Goal: Transaction & Acquisition: Purchase product/service

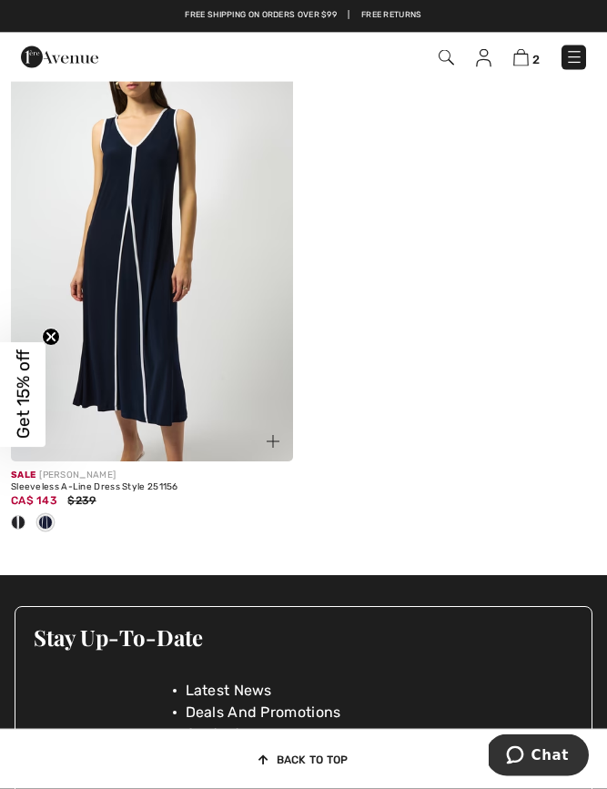
scroll to position [111, 0]
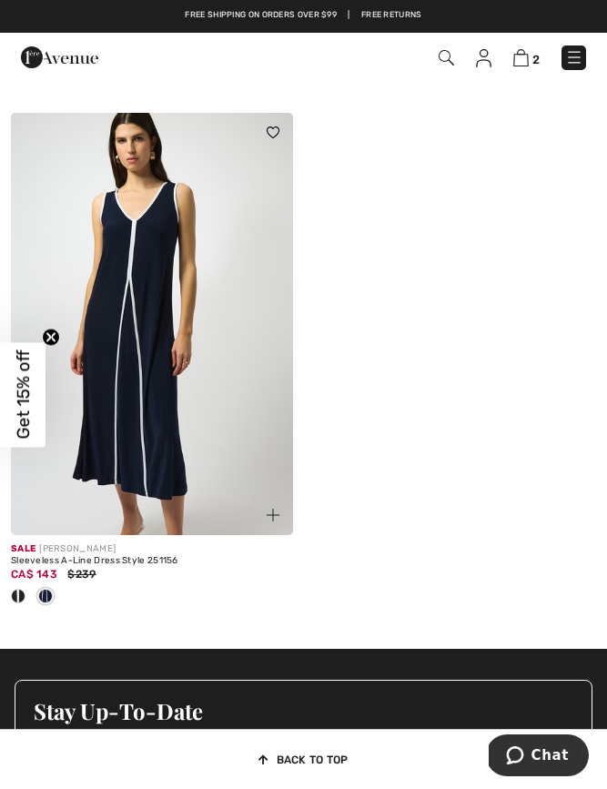
click at [117, 564] on div "Sleeveless A-Line Dress Style 251156" at bounding box center [152, 561] width 282 height 11
click at [86, 497] on img at bounding box center [152, 324] width 282 height 422
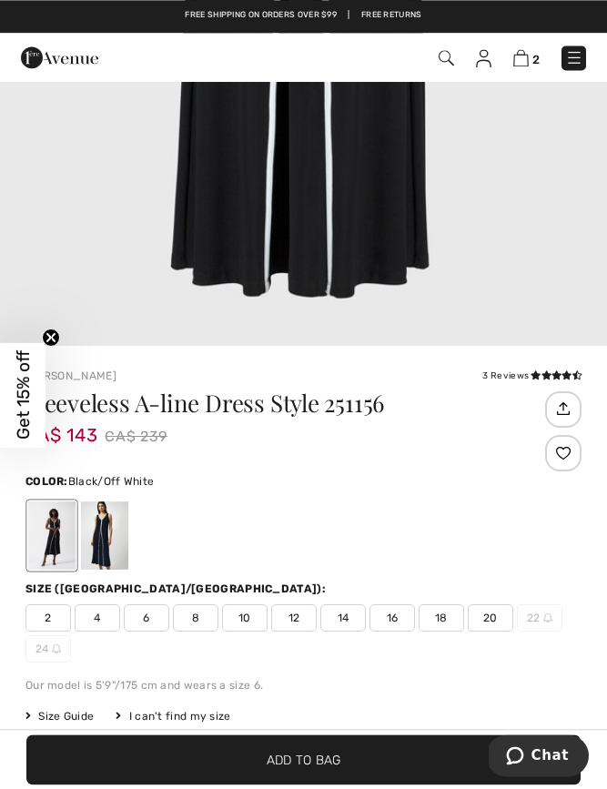
scroll to position [419, 0]
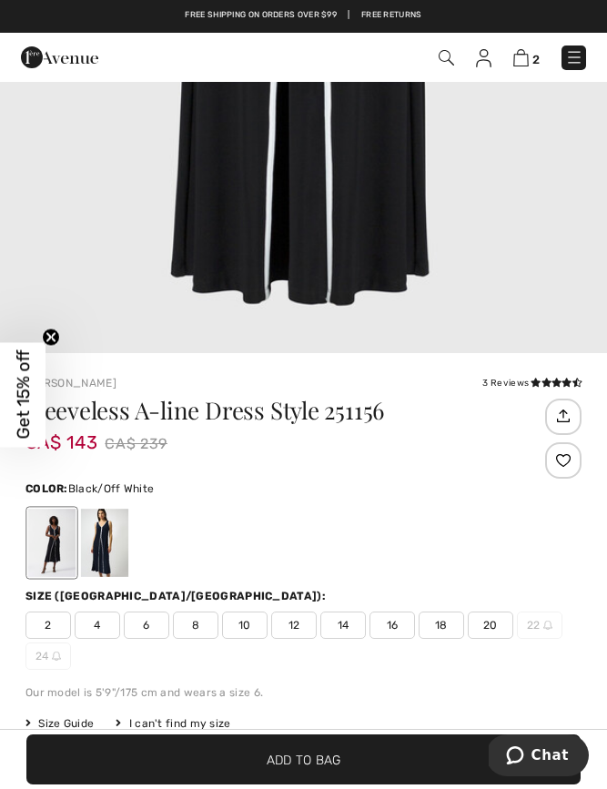
click at [46, 624] on span "2" at bounding box center [48, 625] width 46 height 27
click at [123, 762] on span "✔ Added to Bag Add to Bag" at bounding box center [303, 760] width 554 height 50
click at [103, 548] on div at bounding box center [104, 543] width 47 height 68
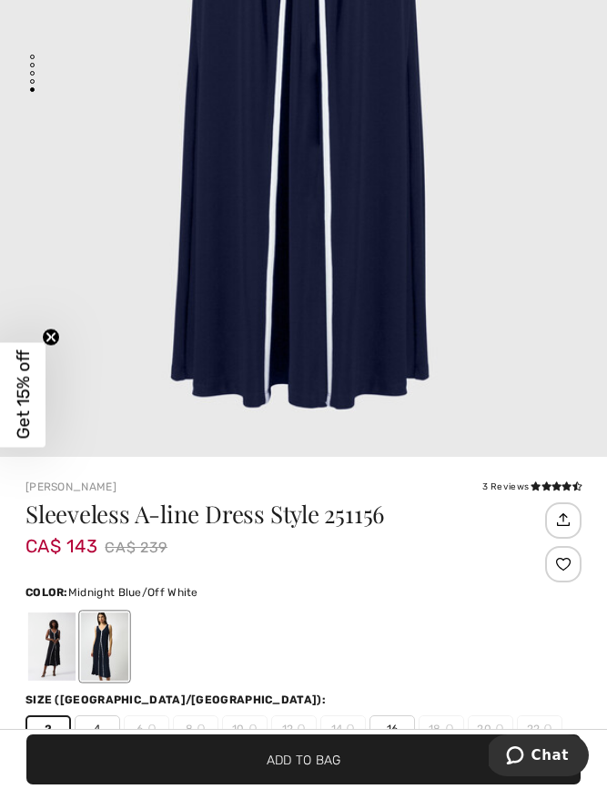
scroll to position [275, 0]
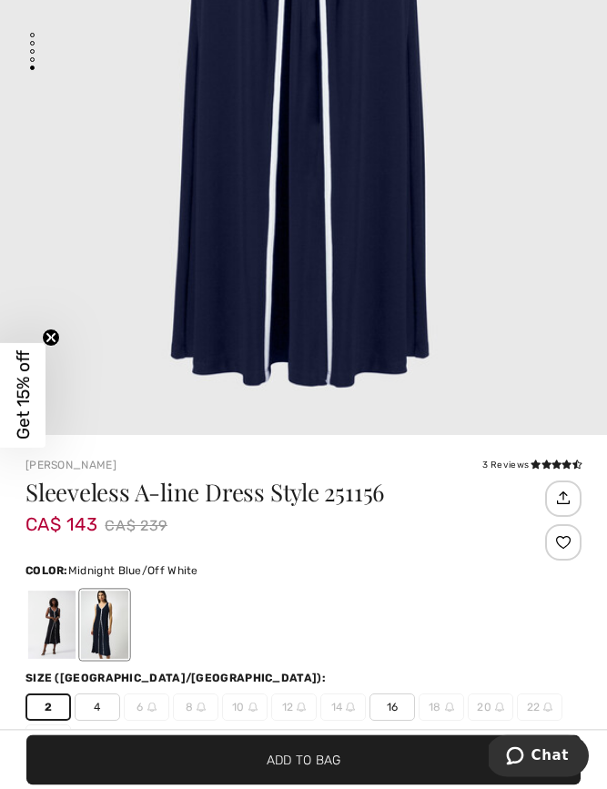
click at [157, 785] on span "✔ Added to Bag Add to Bag" at bounding box center [303, 760] width 554 height 50
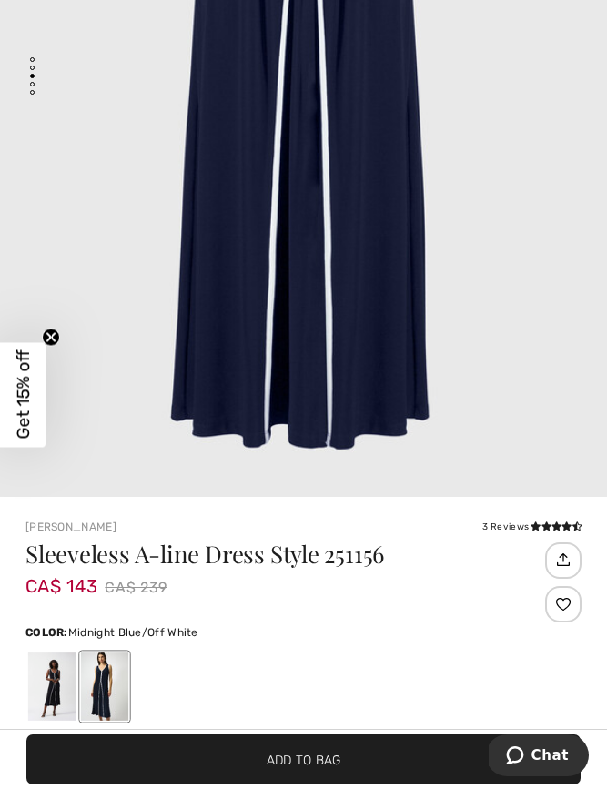
scroll to position [2150, 0]
